Goal: Transaction & Acquisition: Purchase product/service

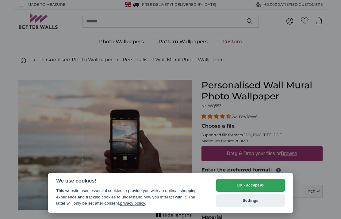
click at [260, 203] on button "Settings" at bounding box center [250, 200] width 69 height 13
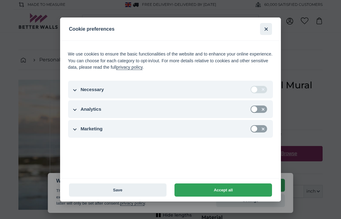
click at [104, 188] on button "Save" at bounding box center [117, 189] width 97 height 13
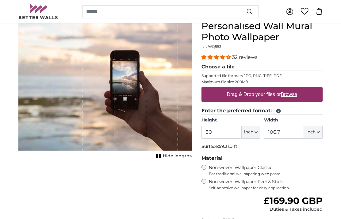
scroll to position [59, 0]
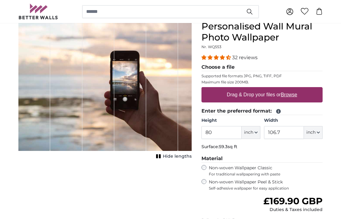
click at [294, 94] on u "Browse" at bounding box center [289, 94] width 16 height 5
click at [294, 89] on input "Drag & Drop your files or Browse" at bounding box center [261, 88] width 121 height 2
type input "**********"
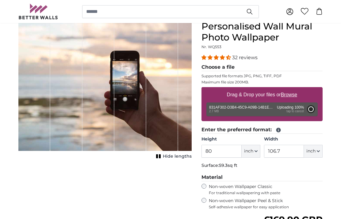
type input "38.8"
type input "26"
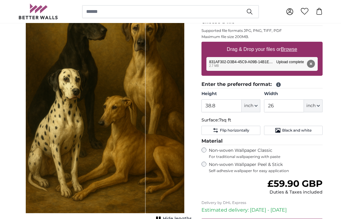
scroll to position [96, 0]
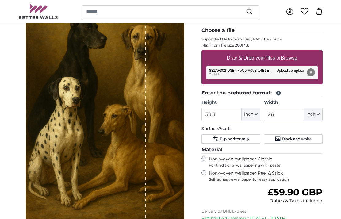
click at [257, 112] on button "inch" at bounding box center [250, 114] width 19 height 13
click at [308, 166] on span "For traditional wallpapering with paste" at bounding box center [266, 165] width 114 height 5
click at [227, 113] on input "38.8" at bounding box center [221, 114] width 40 height 13
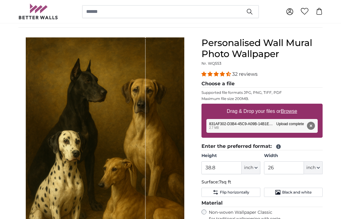
scroll to position [40, 0]
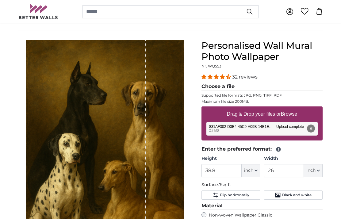
click at [278, 148] on icon at bounding box center [278, 149] width 5 height 5
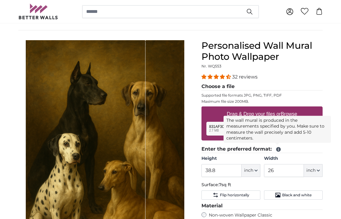
click at [326, 145] on div "Personalised Wall Mural Photo Wallpaper Nr. WQ553 32 reviews Choose a file Supp…" at bounding box center [261, 191] width 131 height 303
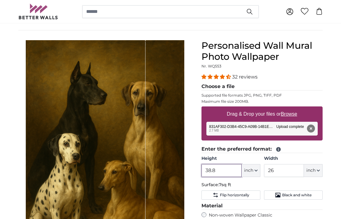
click at [230, 172] on input "38.8" at bounding box center [221, 170] width 40 height 13
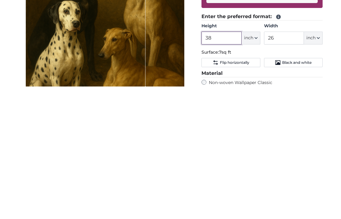
type input "3"
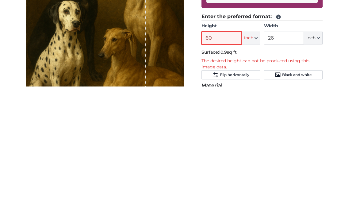
type input "6"
type input "5"
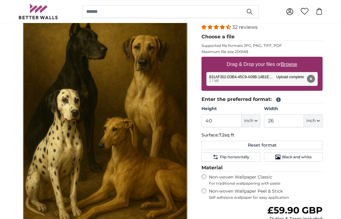
scroll to position [89, 0]
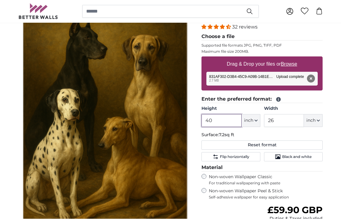
type input "40"
click at [320, 121] on button "inch" at bounding box center [312, 120] width 19 height 13
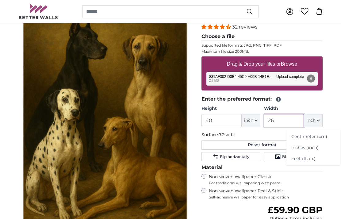
click at [287, 119] on input "26" at bounding box center [284, 120] width 40 height 13
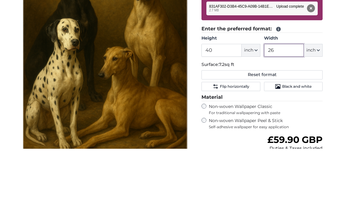
type input "2"
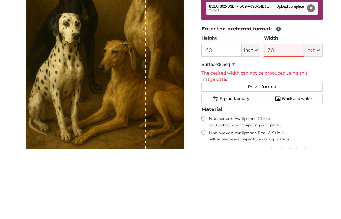
type input "3"
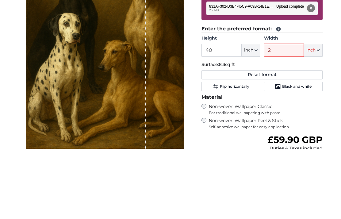
type input "26"
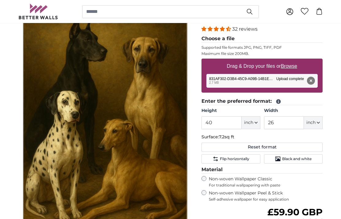
scroll to position [88, 0]
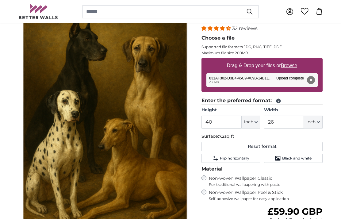
click at [243, 157] on span "Flip horizontally" at bounding box center [234, 158] width 29 height 5
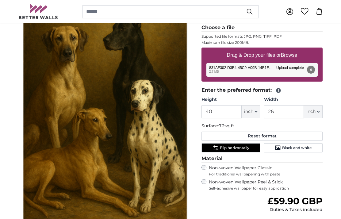
scroll to position [96, 0]
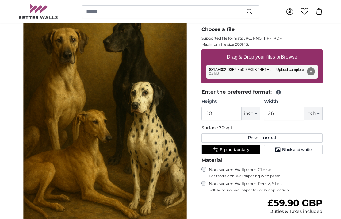
click at [250, 149] on button "Flip horizontally" at bounding box center [230, 149] width 58 height 9
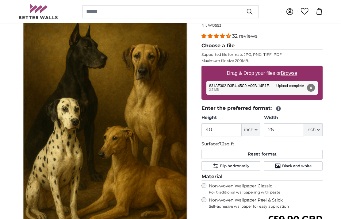
scroll to position [81, 0]
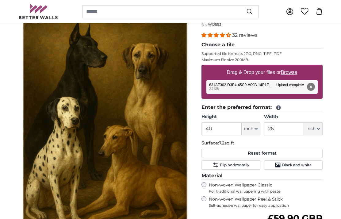
click at [250, 165] on button "Flip horizontally" at bounding box center [230, 164] width 58 height 9
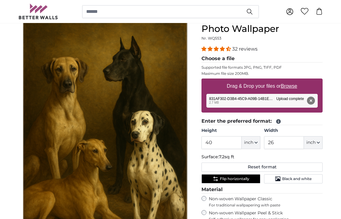
scroll to position [68, 0]
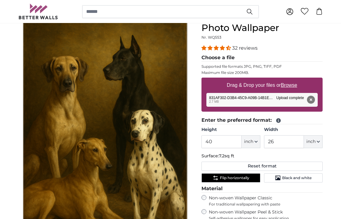
click at [320, 141] on button "inch" at bounding box center [312, 141] width 19 height 13
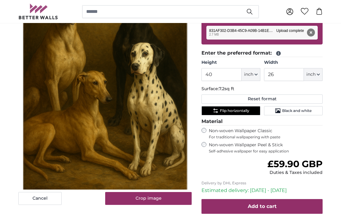
scroll to position [100, 0]
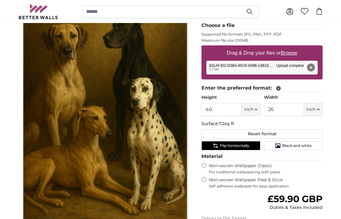
click at [321, 109] on button "inch" at bounding box center [312, 109] width 19 height 13
click at [322, 123] on link "Centimeter (cm)" at bounding box center [313, 125] width 54 height 11
type input "101.6"
type input "66.1"
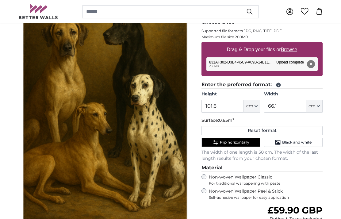
click at [321, 108] on button "cm" at bounding box center [314, 106] width 17 height 13
click at [320, 131] on link "Inches (inch)" at bounding box center [314, 132] width 54 height 11
type input "40"
type input "26"
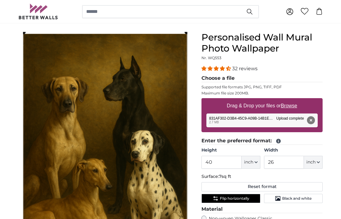
scroll to position [48, 0]
click at [259, 163] on button "inch" at bounding box center [250, 162] width 19 height 13
click at [263, 177] on link "Centimeter (cm)" at bounding box center [251, 178] width 54 height 11
type input "101.6"
type input "66.1"
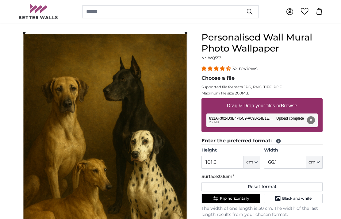
click at [322, 160] on button "cm" at bounding box center [314, 162] width 17 height 13
click at [321, 178] on link "Centimeter (cm)" at bounding box center [314, 178] width 54 height 11
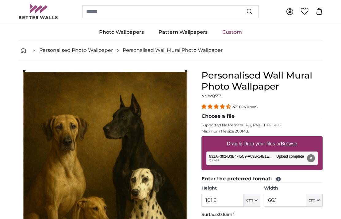
scroll to position [0, 0]
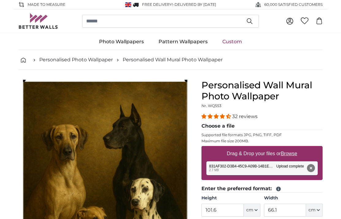
click at [135, 40] on link "Photo Wallpapers" at bounding box center [121, 42] width 59 height 16
